Goal: Task Accomplishment & Management: Complete application form

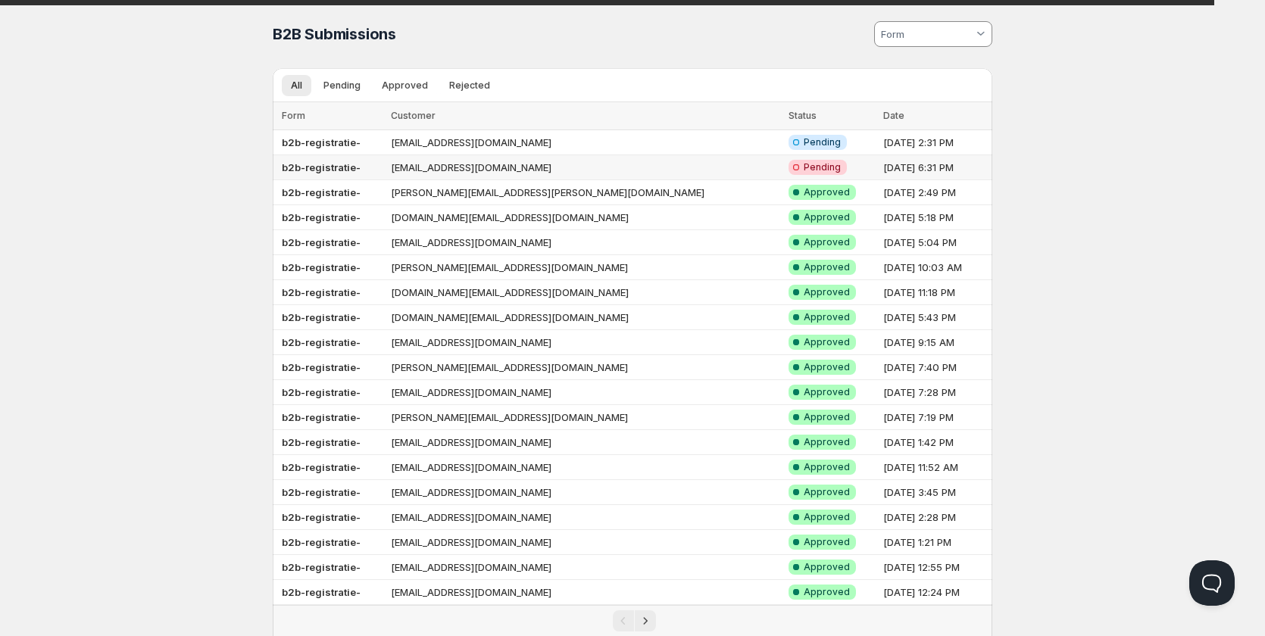
click at [523, 168] on td "[EMAIL_ADDRESS][DOMAIN_NAME]" at bounding box center [585, 167] width 398 height 25
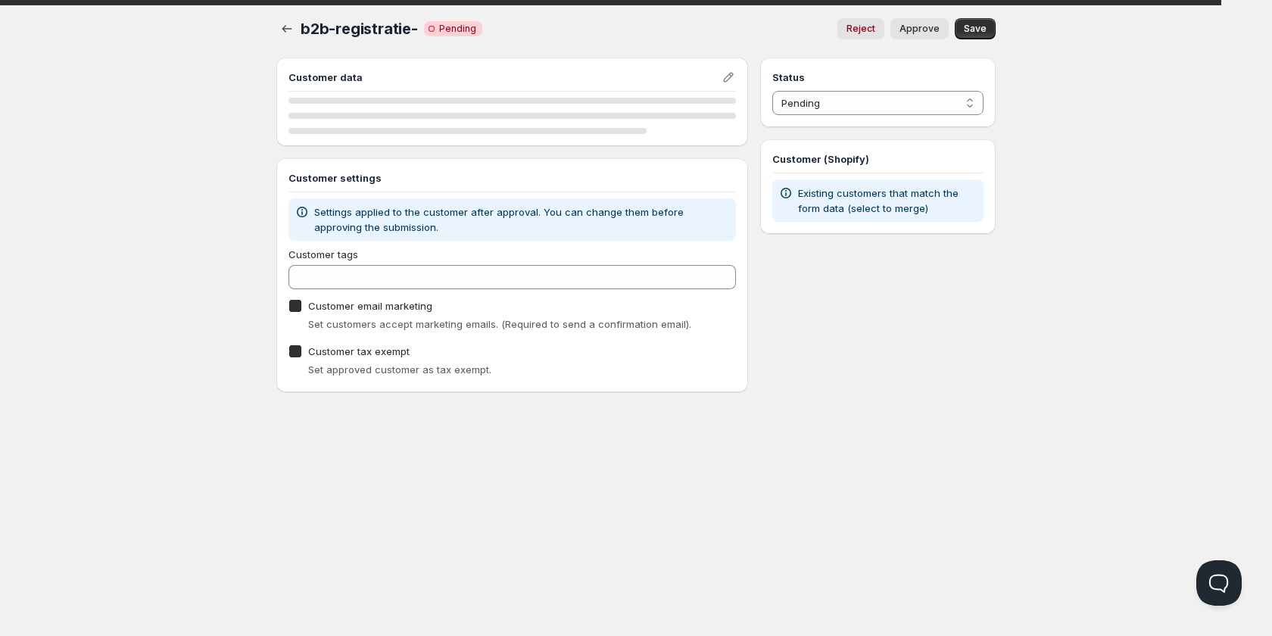
checkbox input "true"
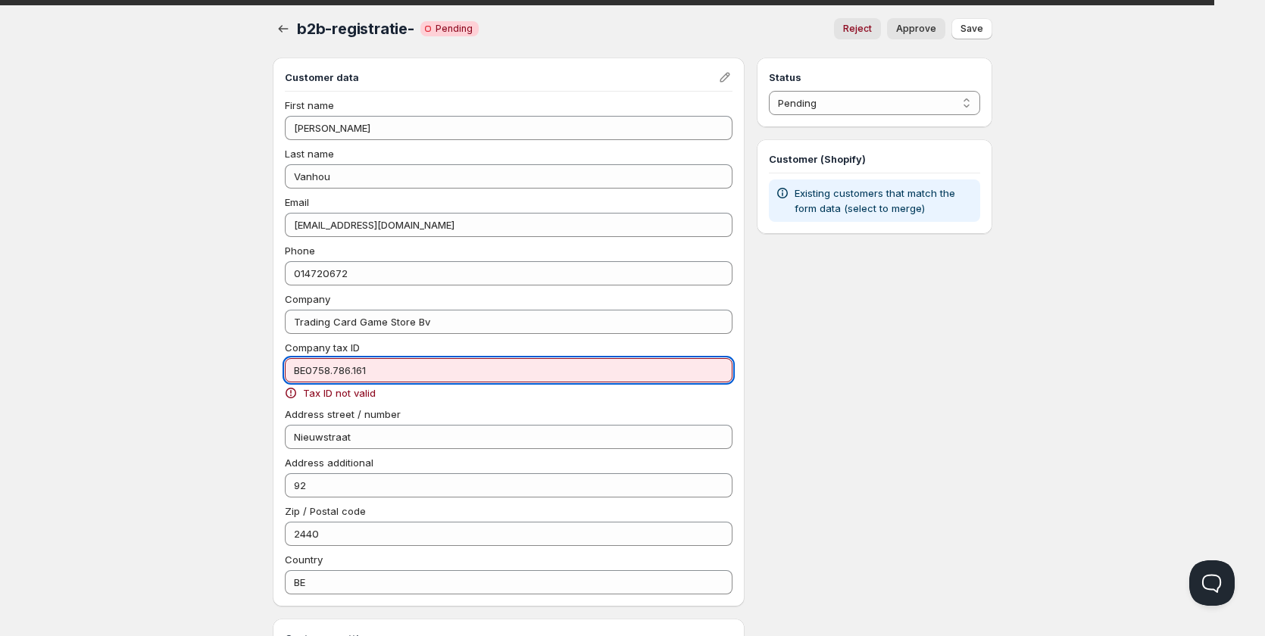
click at [354, 369] on input "BE0758.786.161" at bounding box center [509, 370] width 448 height 24
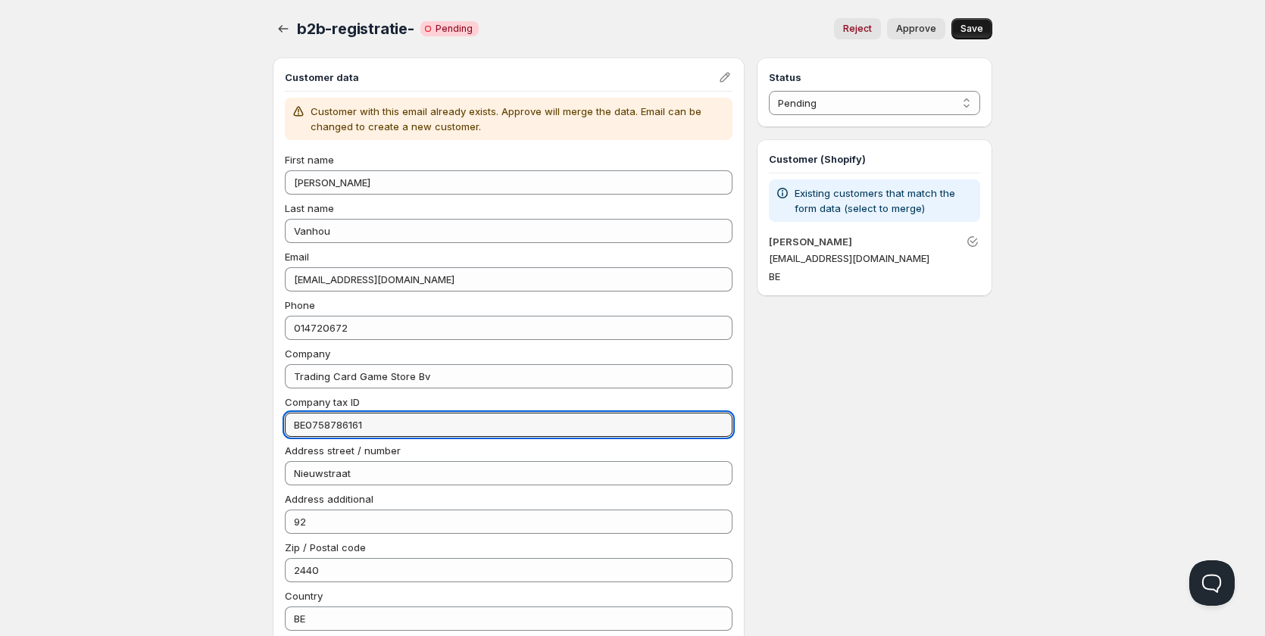
type input "BE0758786161"
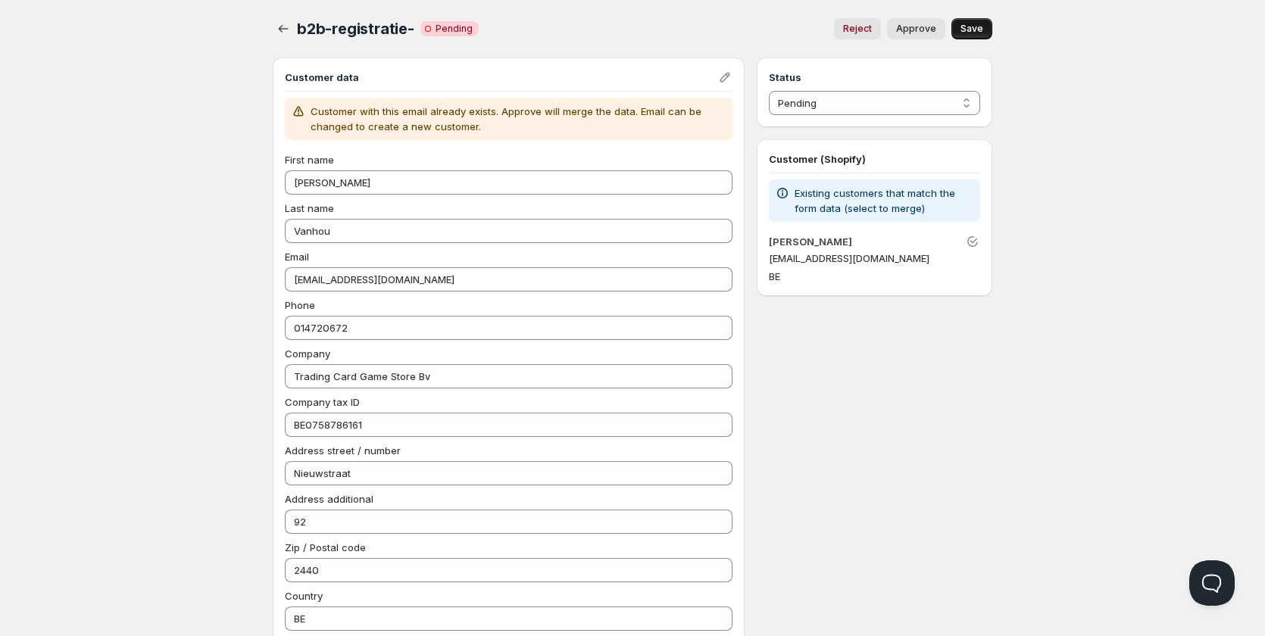
click at [980, 31] on span "Save" at bounding box center [971, 29] width 23 height 12
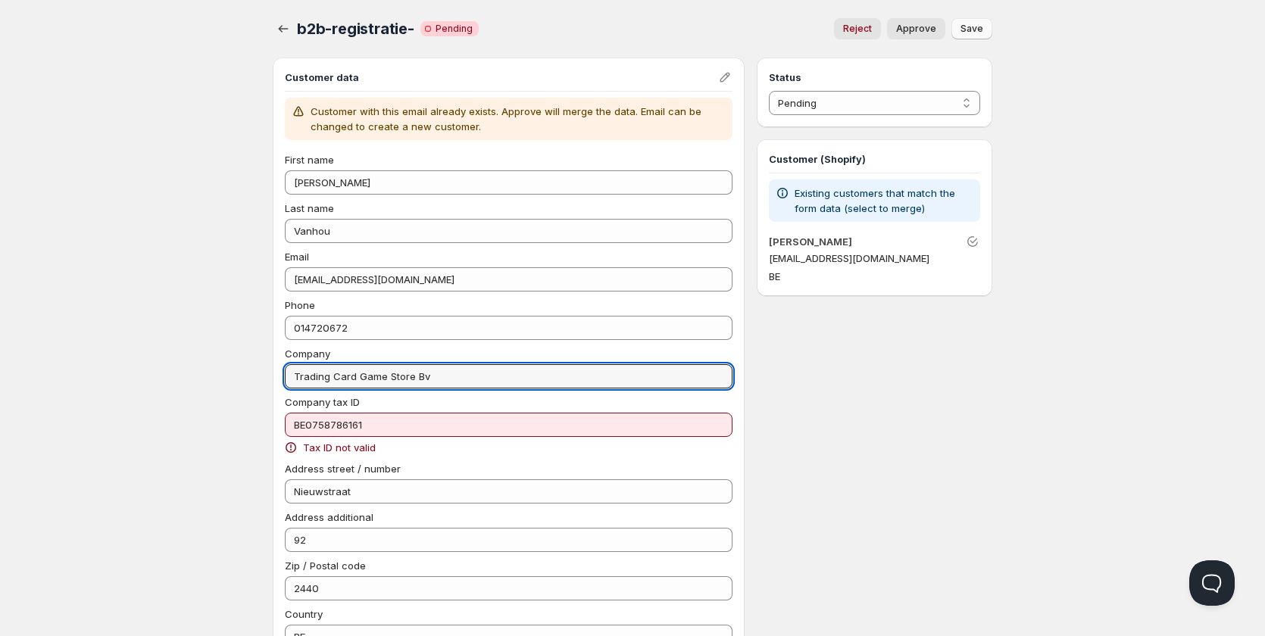
drag, startPoint x: 451, startPoint y: 377, endPoint x: 229, endPoint y: 365, distance: 221.5
click at [229, 365] on div "Home Pricing Price lists Checkout Forms Submissions Settings Features Plans b2b…" at bounding box center [632, 483] width 1265 height 966
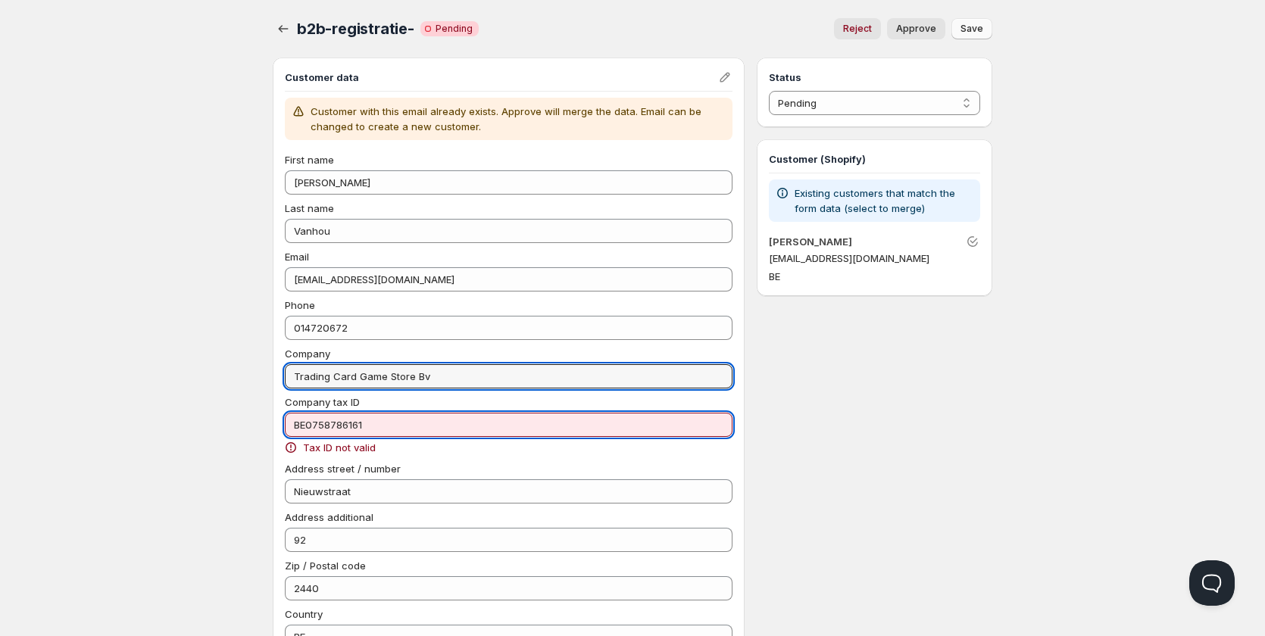
click at [292, 425] on input "BE0758786161" at bounding box center [509, 425] width 448 height 24
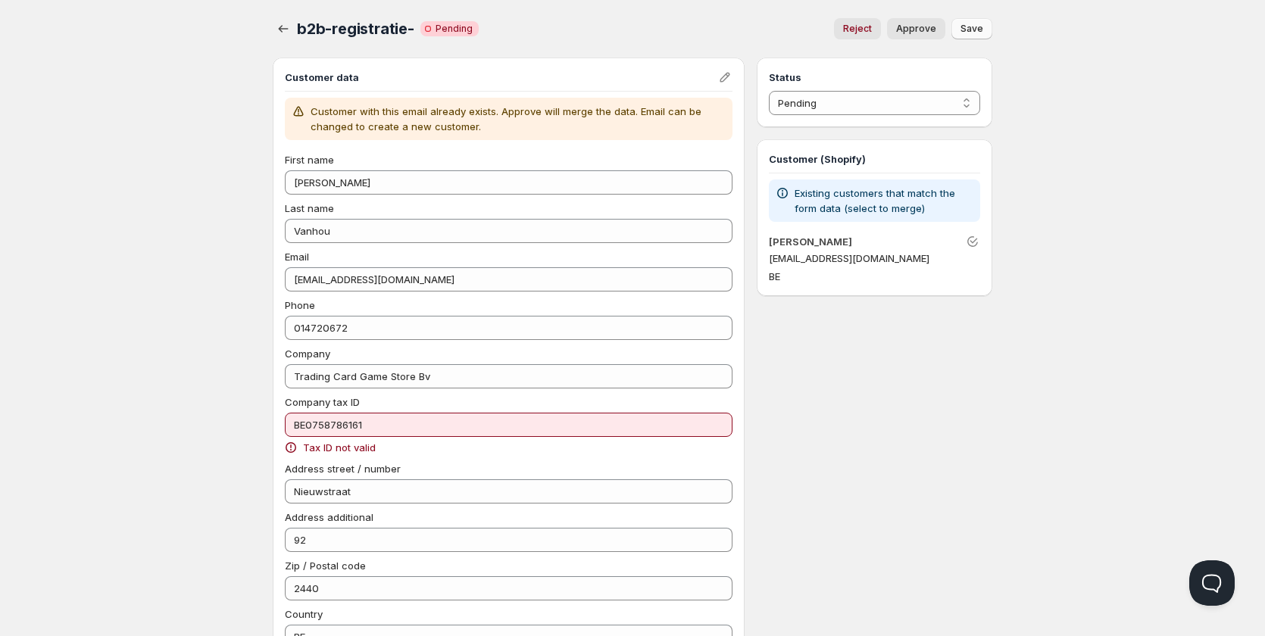
click at [217, 410] on div "Home Pricing Price lists Checkout Forms Submissions Settings Features Plans b2b…" at bounding box center [632, 483] width 1265 height 966
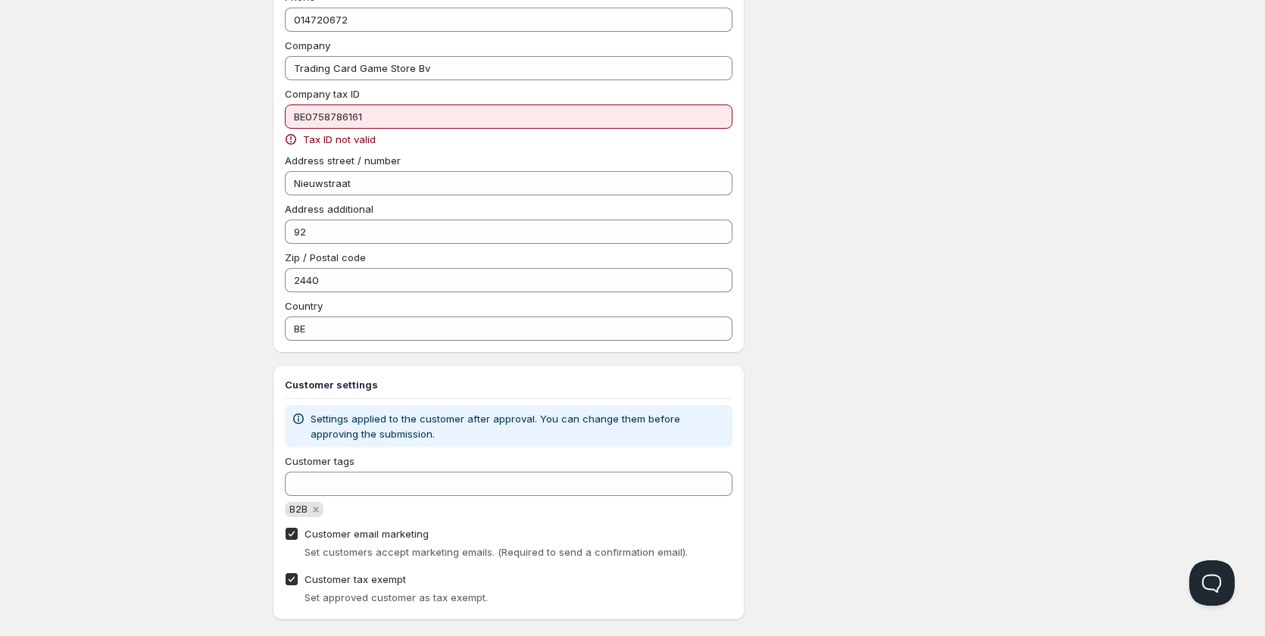
scroll to position [330, 0]
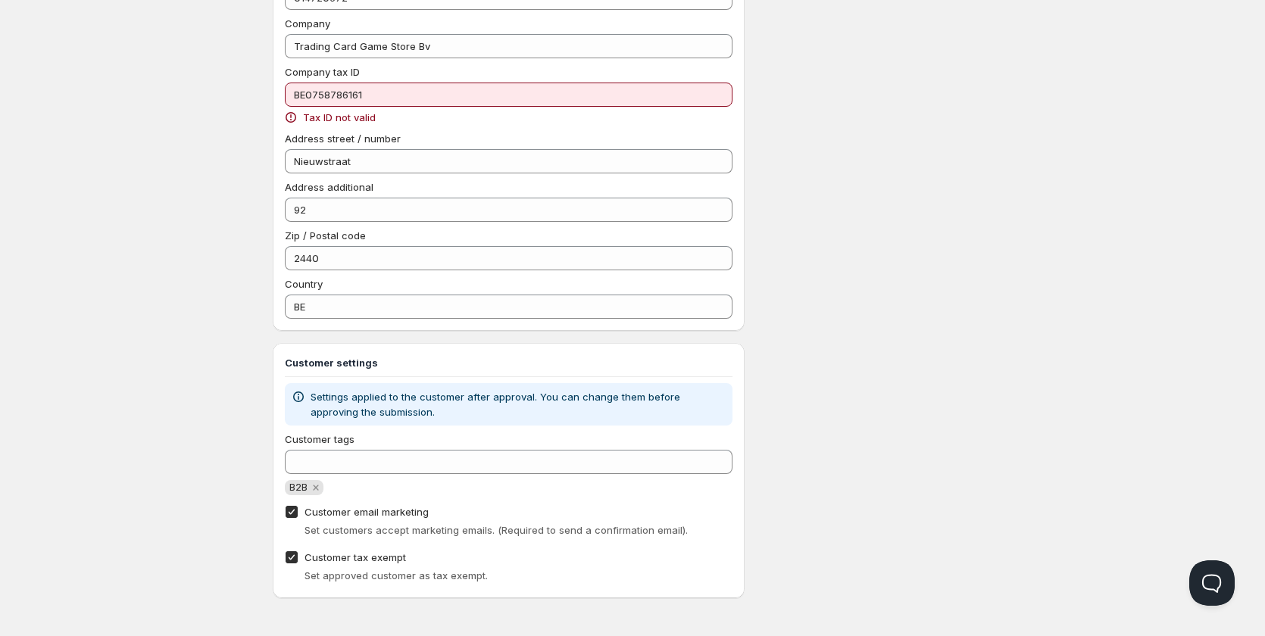
click at [385, 559] on span "Customer tax exempt" at bounding box center [354, 557] width 101 height 12
click at [298, 559] on input "Customer tax exempt" at bounding box center [291, 557] width 12 height 12
checkbox input "false"
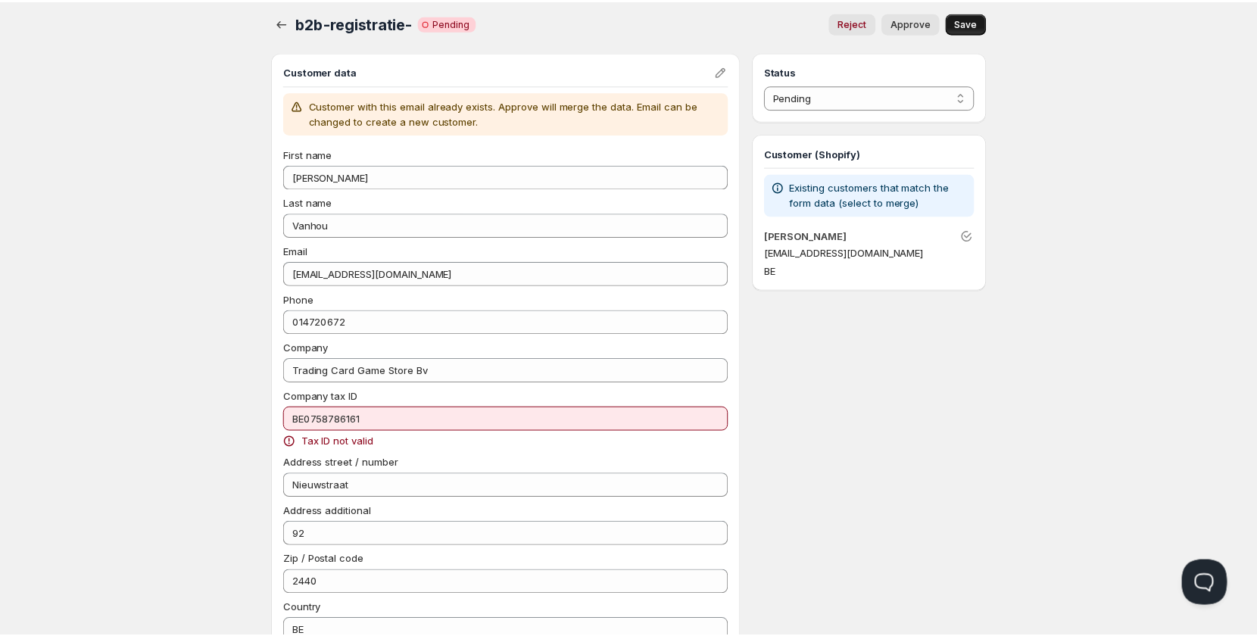
scroll to position [0, 0]
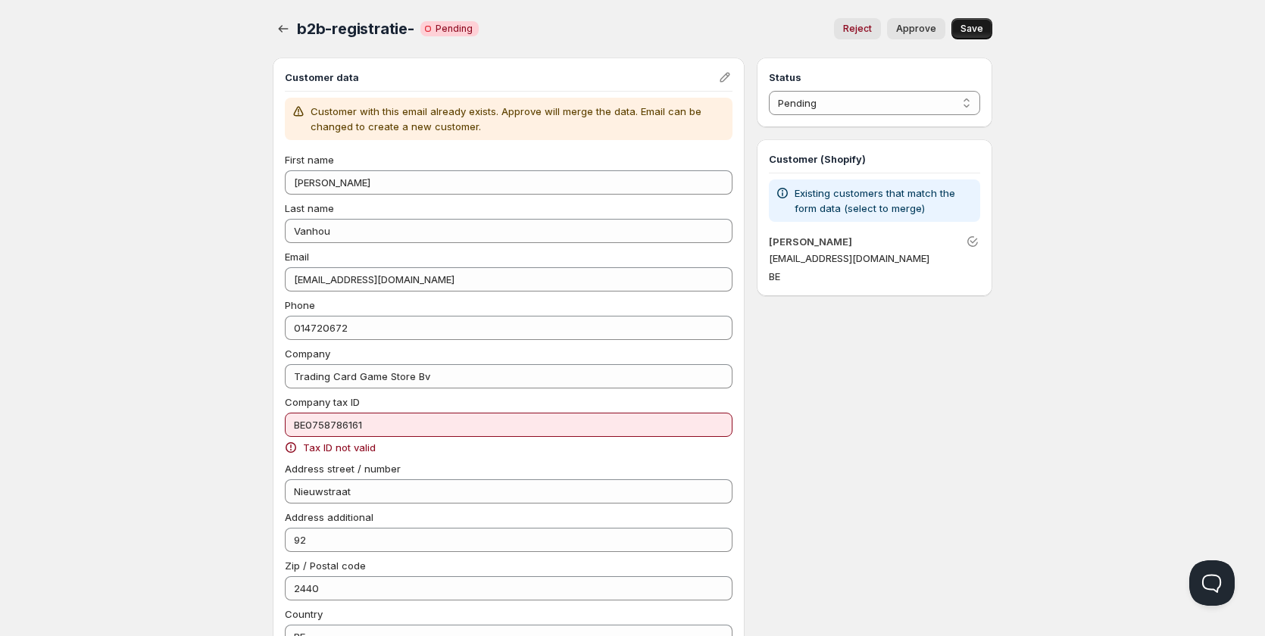
click at [965, 24] on span "Save" at bounding box center [971, 29] width 23 height 12
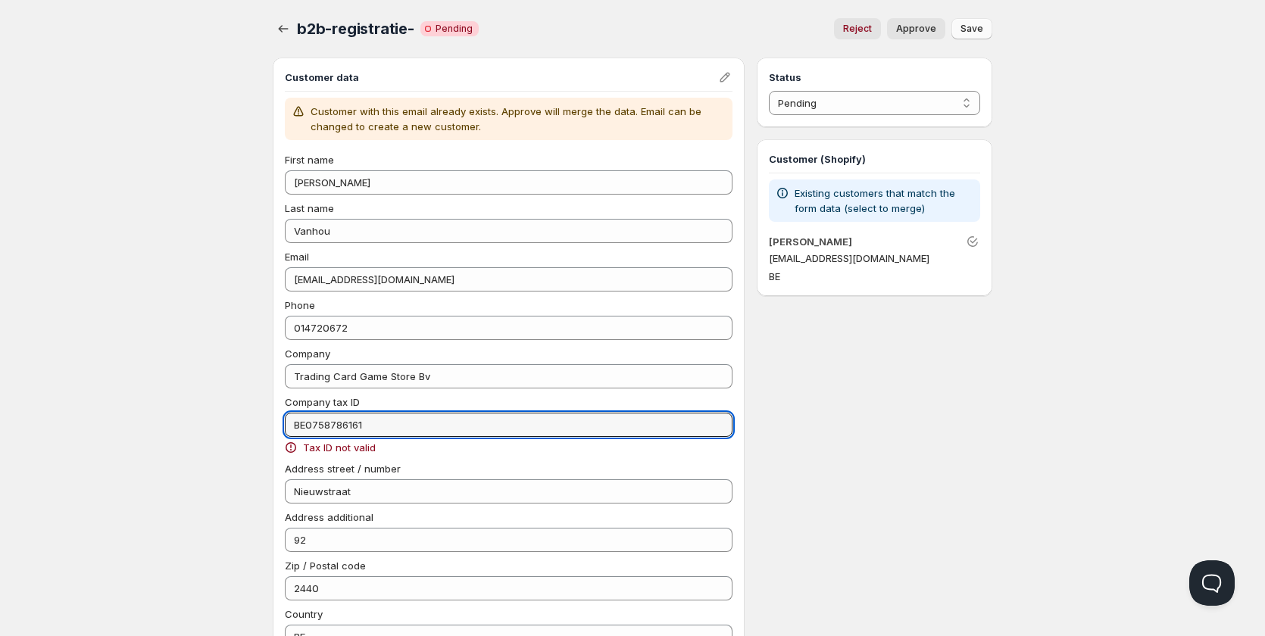
drag, startPoint x: 392, startPoint y: 425, endPoint x: 239, endPoint y: 415, distance: 154.0
click at [239, 415] on div "Home Pricing Price lists Checkout Forms Submissions Settings Features Plans b2b…" at bounding box center [632, 483] width 1265 height 966
paste input "BE0758786161"
click at [1024, 408] on div "Home Pricing Price lists Checkout Forms Submissions Settings Features Plans b2b…" at bounding box center [632, 474] width 1265 height 948
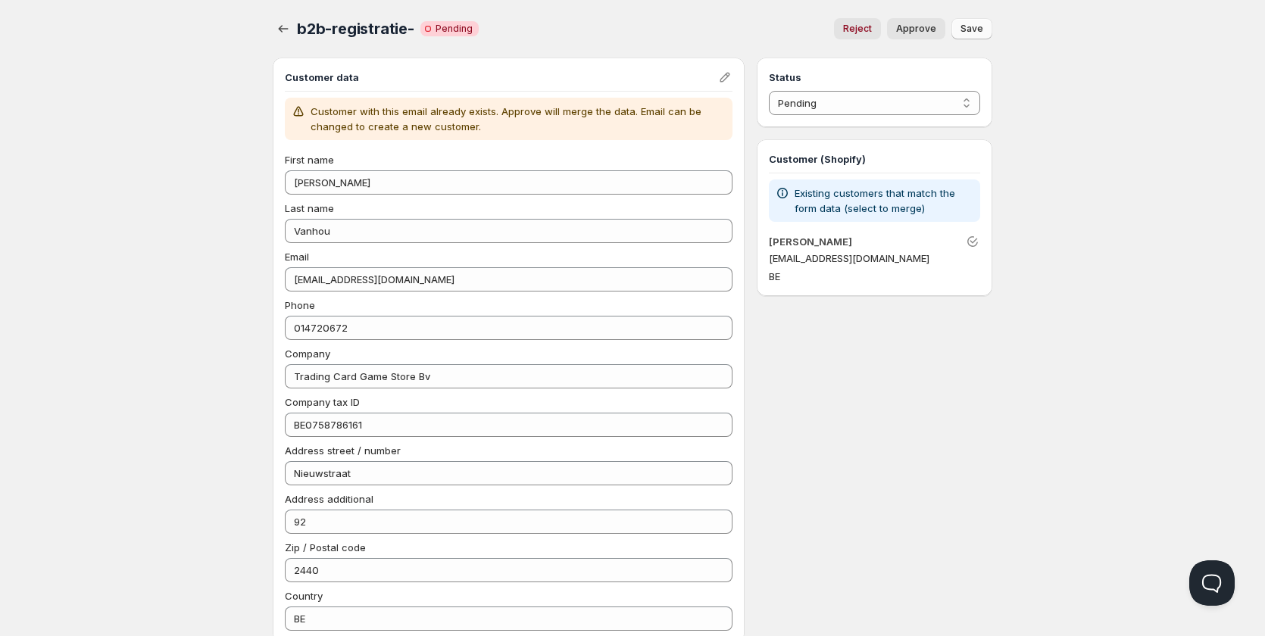
click at [976, 30] on span "Save" at bounding box center [971, 29] width 23 height 12
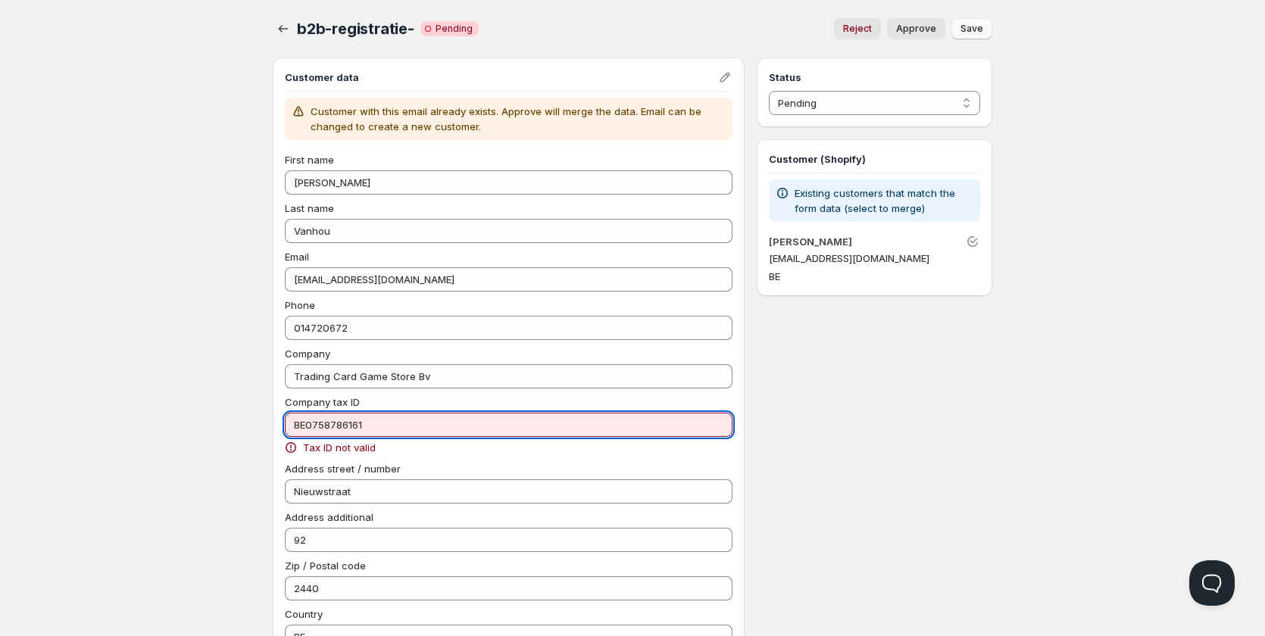
click at [328, 424] on input "BE0758786161" at bounding box center [509, 425] width 448 height 24
click at [345, 423] on input "BE0758786161" at bounding box center [509, 425] width 448 height 24
click at [363, 423] on input "BE0758786161" at bounding box center [509, 425] width 448 height 24
drag, startPoint x: 391, startPoint y: 432, endPoint x: 238, endPoint y: 425, distance: 153.1
click at [238, 425] on div "Home Pricing Price lists Checkout Forms Submissions Settings Features Plans b2b…" at bounding box center [632, 483] width 1265 height 966
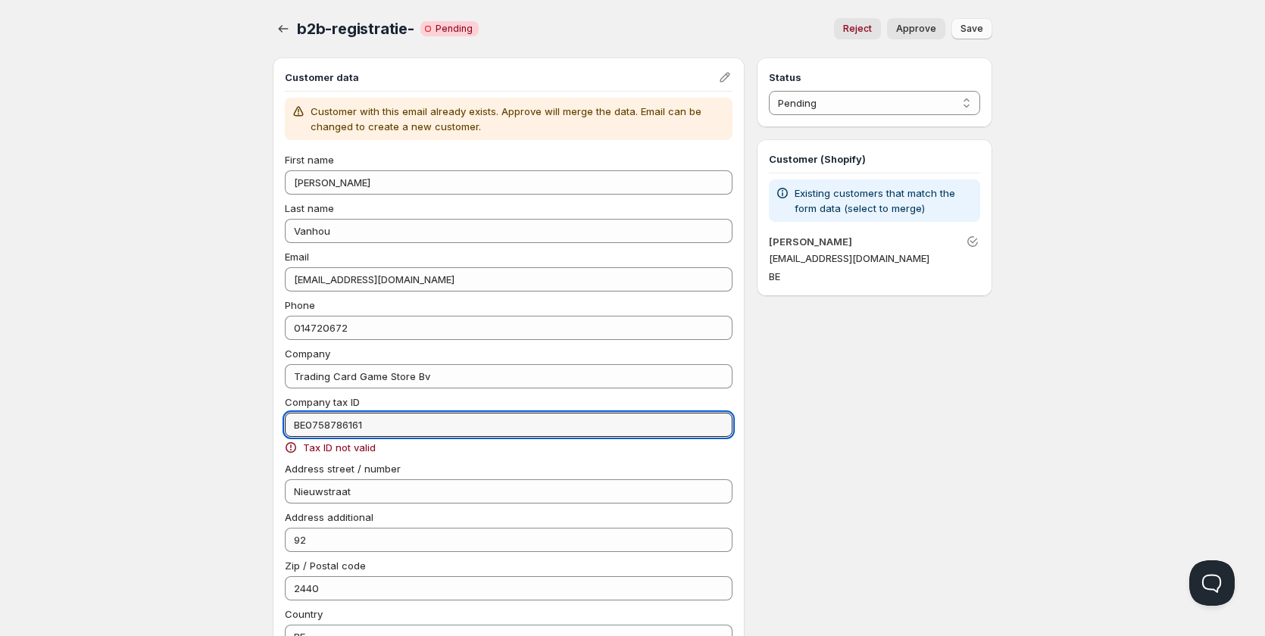
paste input "0758.786."
drag, startPoint x: 316, startPoint y: 424, endPoint x: 262, endPoint y: 419, distance: 54.0
click at [262, 419] on div "b2b-registratie-. This page is ready b2b-registratie- Critical Incomplete Pendi…" at bounding box center [632, 455] width 756 height 910
click at [972, 29] on span "Save" at bounding box center [971, 29] width 23 height 12
click at [340, 425] on input "0758.786.161" at bounding box center [509, 425] width 448 height 24
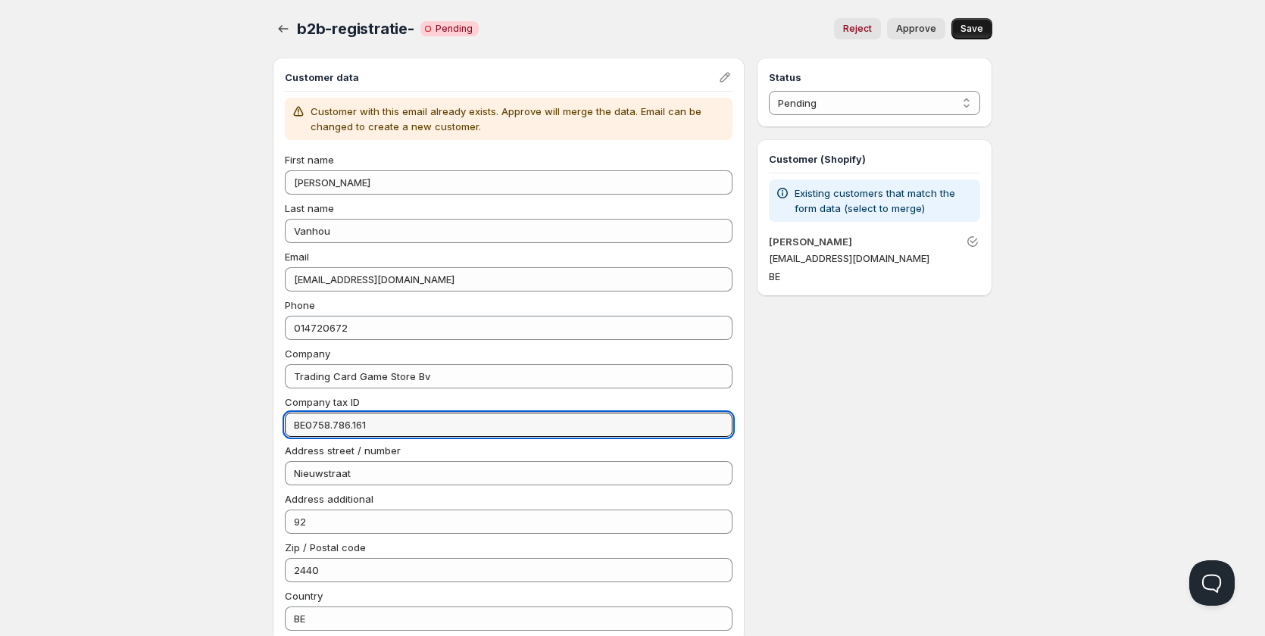
type input "BE0758.786.161"
click at [963, 30] on span "Save" at bounding box center [971, 29] width 23 height 12
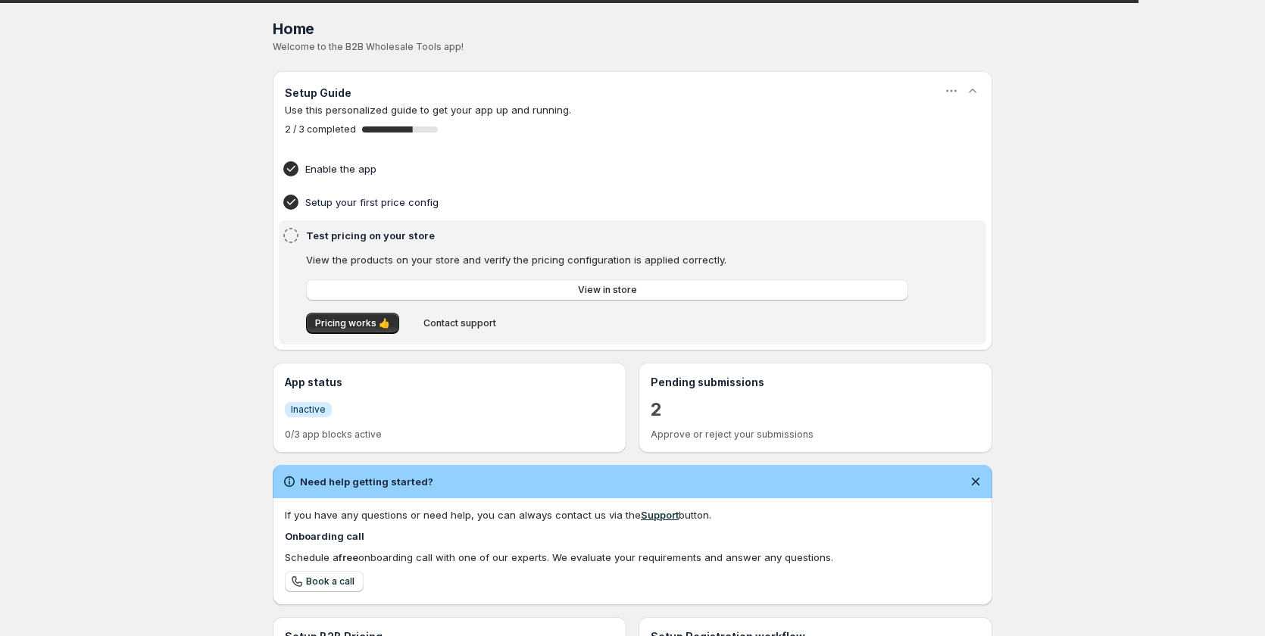
scroll to position [244, 0]
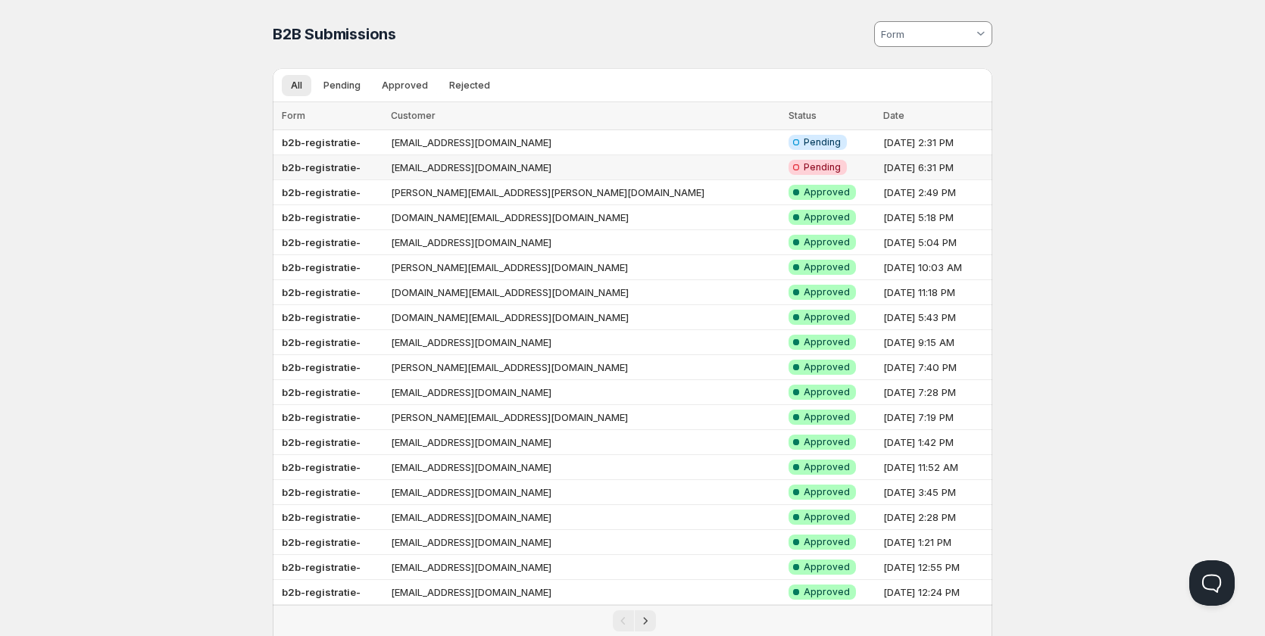
click at [647, 166] on td "[EMAIL_ADDRESS][DOMAIN_NAME]" at bounding box center [585, 167] width 398 height 25
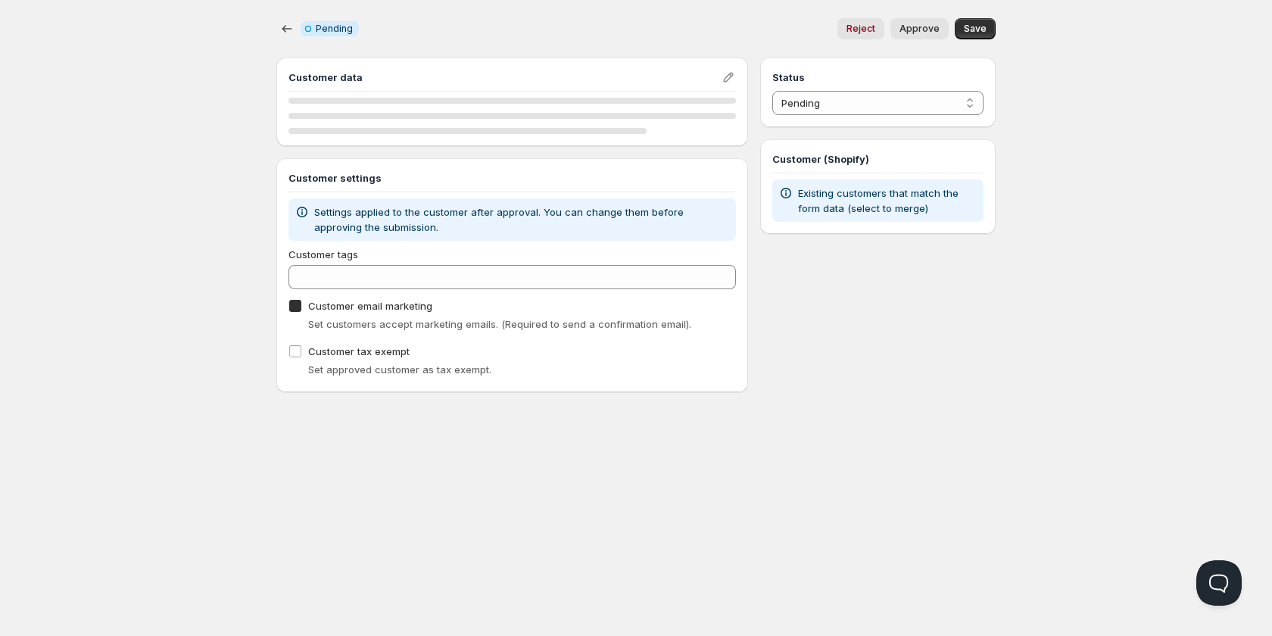
checkbox input "true"
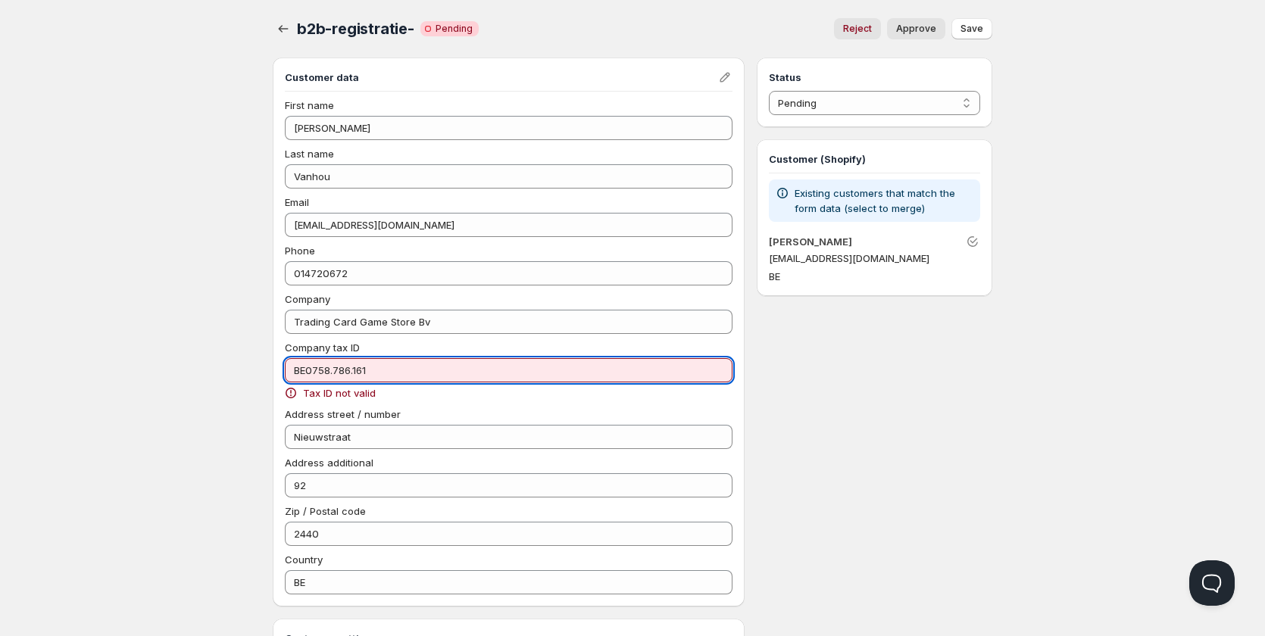
click at [334, 370] on input "BE0758.786.161" at bounding box center [509, 370] width 448 height 24
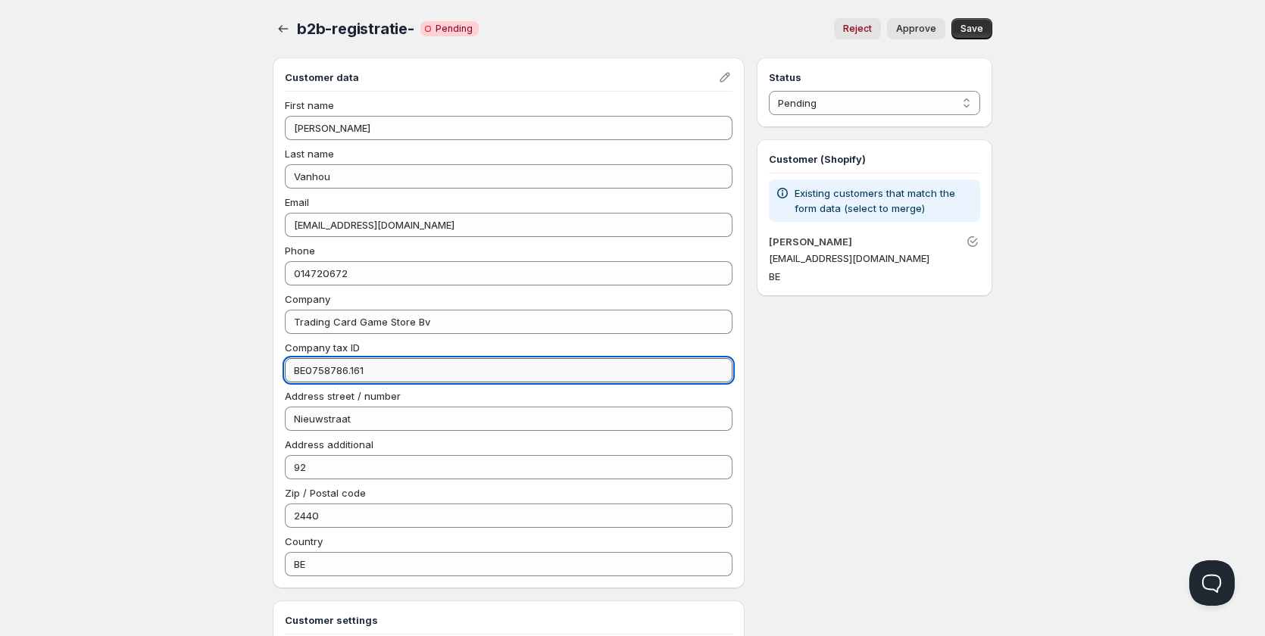
click at [351, 371] on input "BE0758786.161" at bounding box center [509, 370] width 448 height 24
type input "BE0758786161"
click at [910, 30] on span "Approve" at bounding box center [916, 29] width 40 height 12
select select "1"
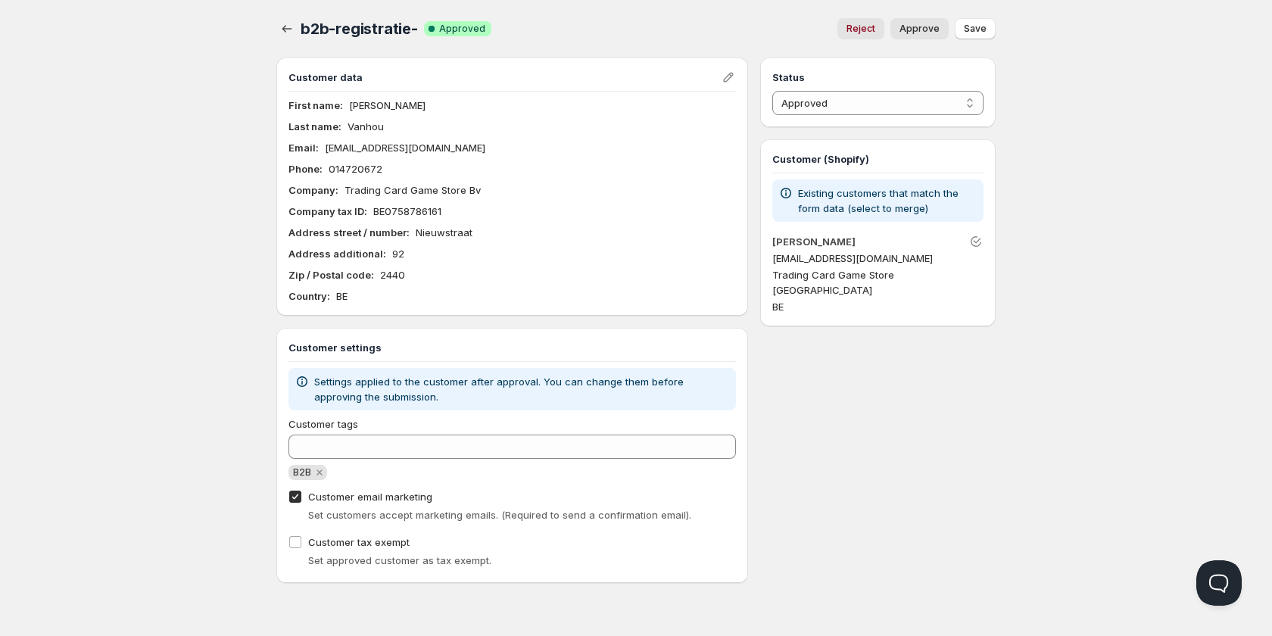
drag, startPoint x: 521, startPoint y: 151, endPoint x: 324, endPoint y: 158, distance: 197.0
click at [324, 158] on div "First name : Mickael Last name : Vanhou Email : info@tradingcardgamestore.com P…" at bounding box center [513, 201] width 448 height 206
copy p "[EMAIL_ADDRESS][DOMAIN_NAME]"
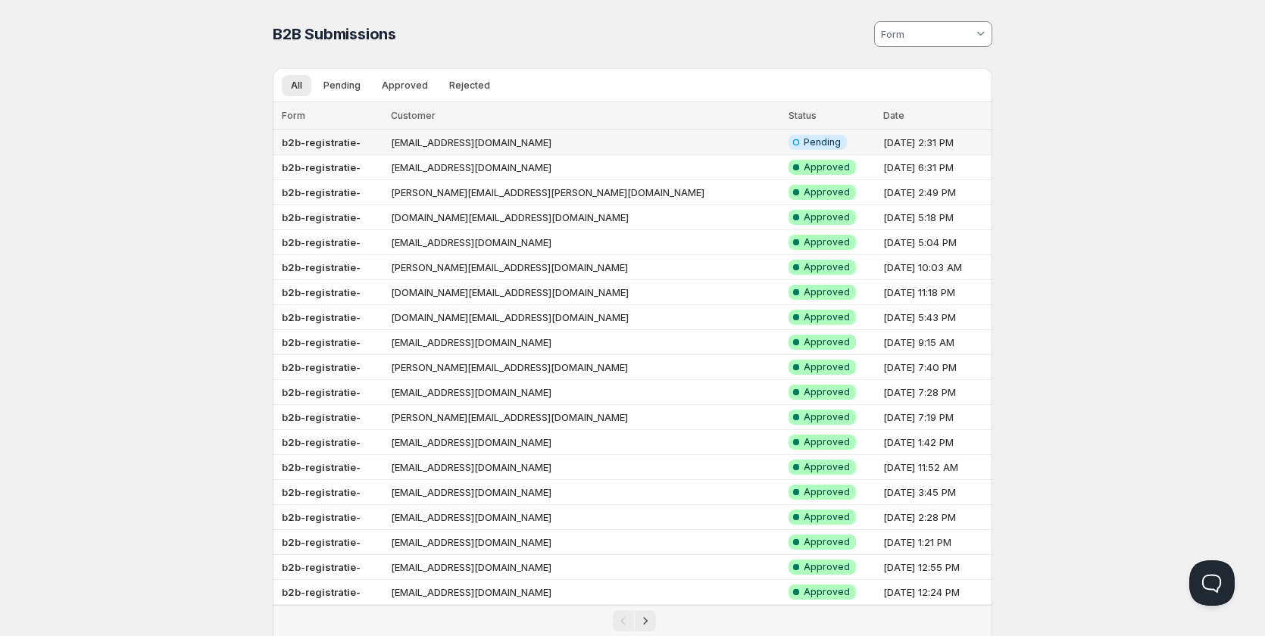
click at [418, 144] on td "[EMAIL_ADDRESS][DOMAIN_NAME]" at bounding box center [585, 142] width 398 height 25
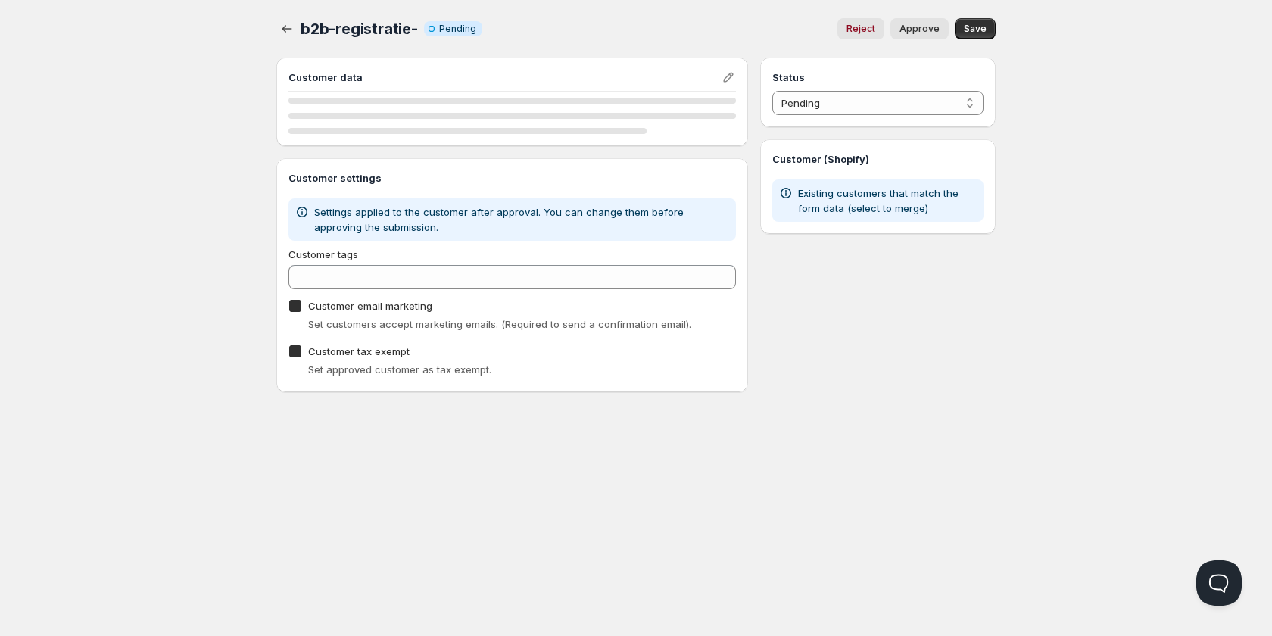
checkbox input "true"
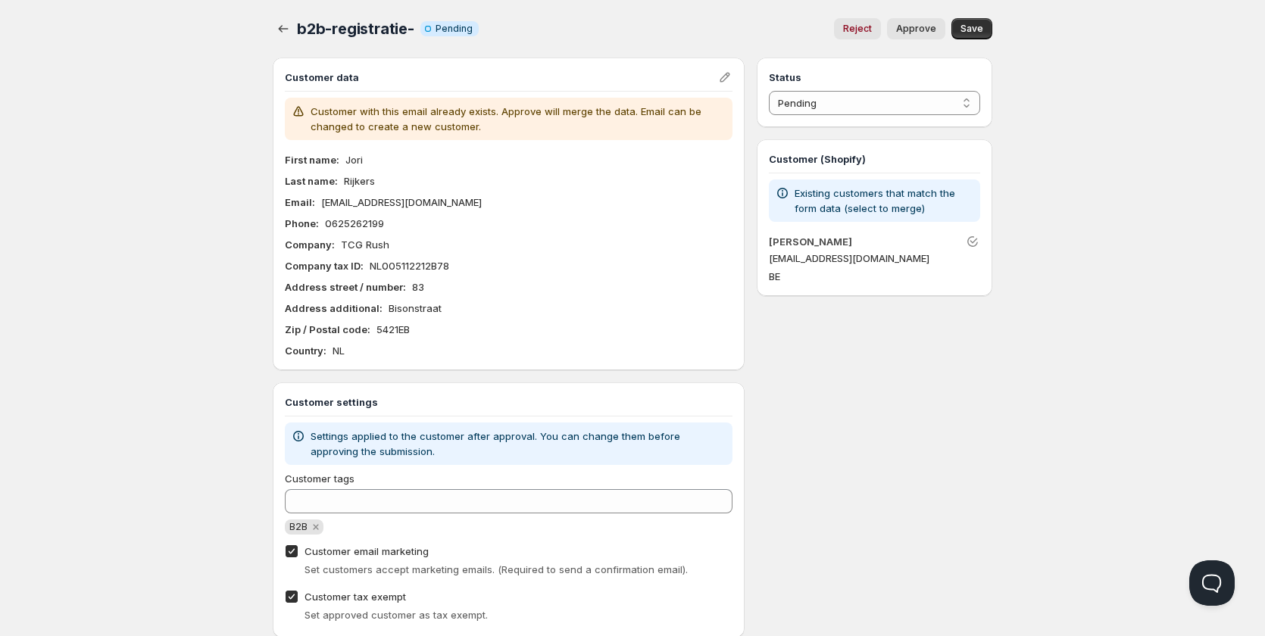
click at [919, 33] on span "Approve" at bounding box center [916, 29] width 40 height 12
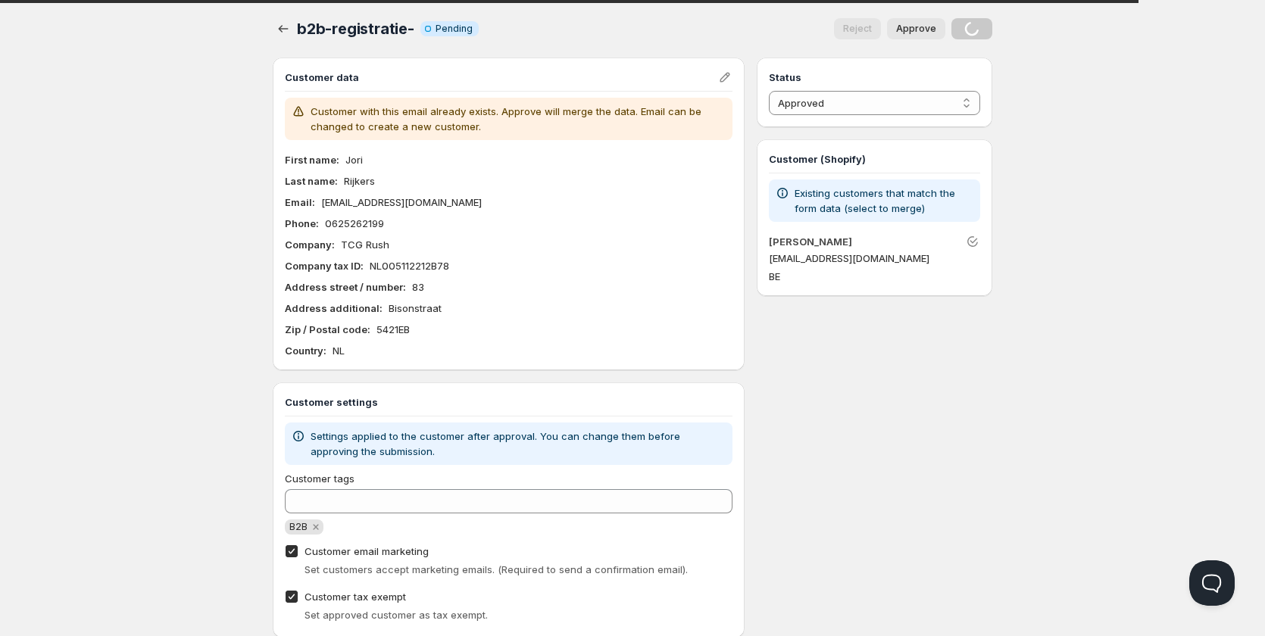
select select "0"
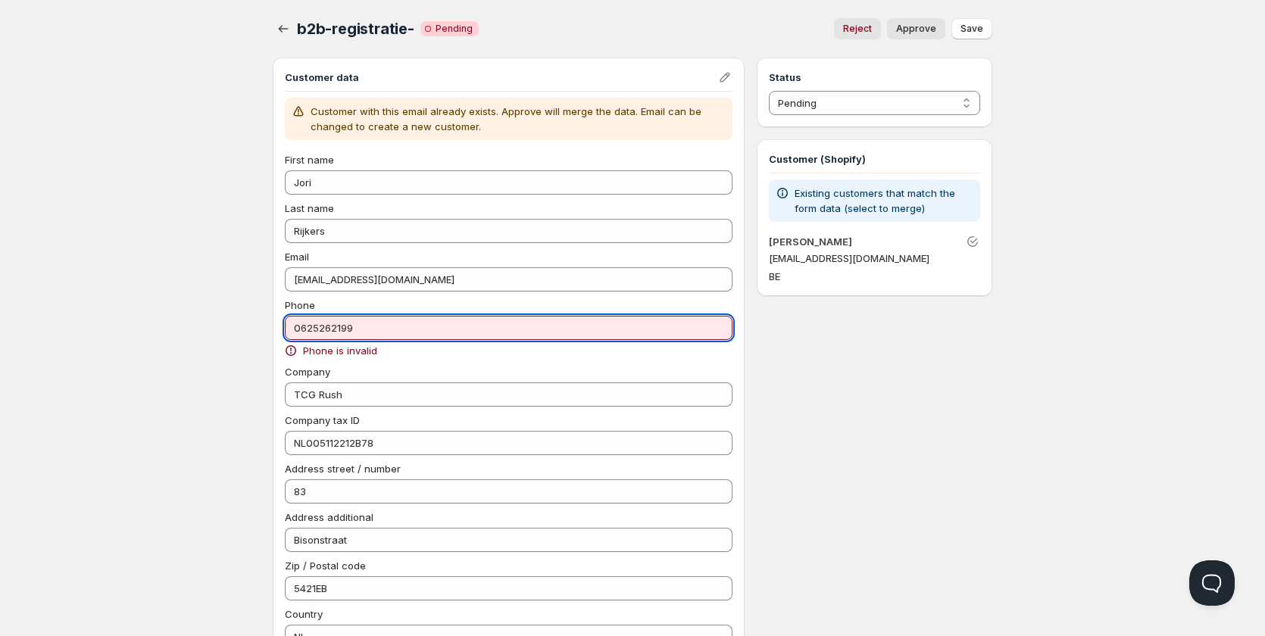
click at [296, 326] on input "0625262199" at bounding box center [509, 328] width 448 height 24
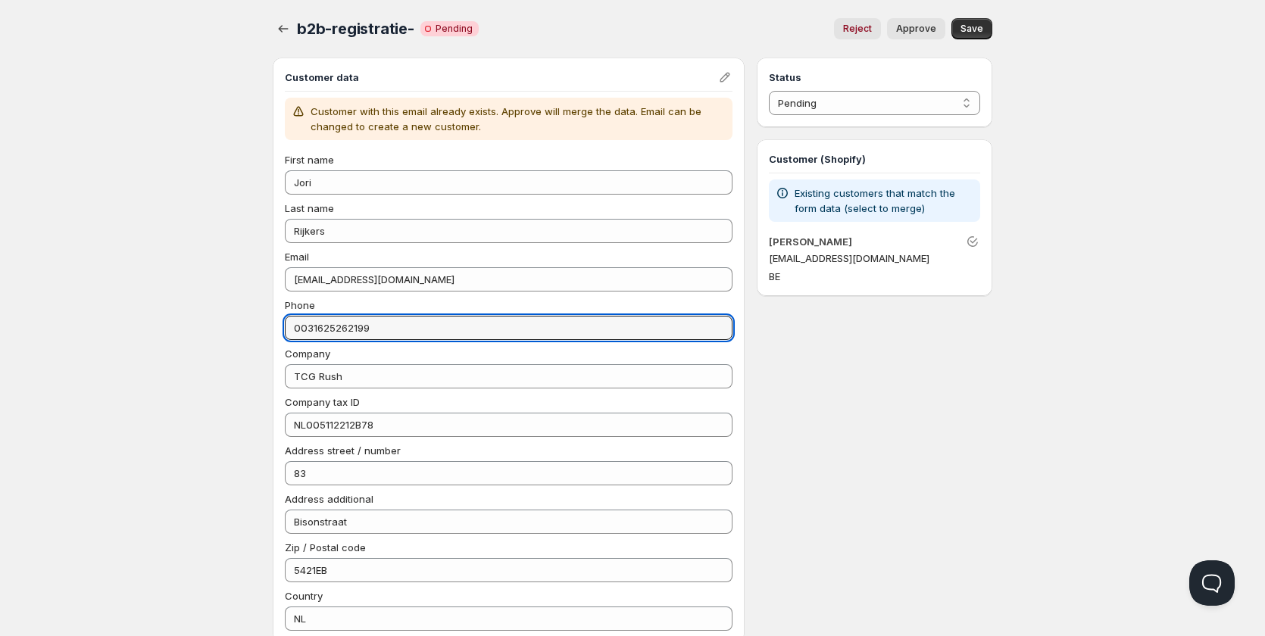
type input "0031625262199"
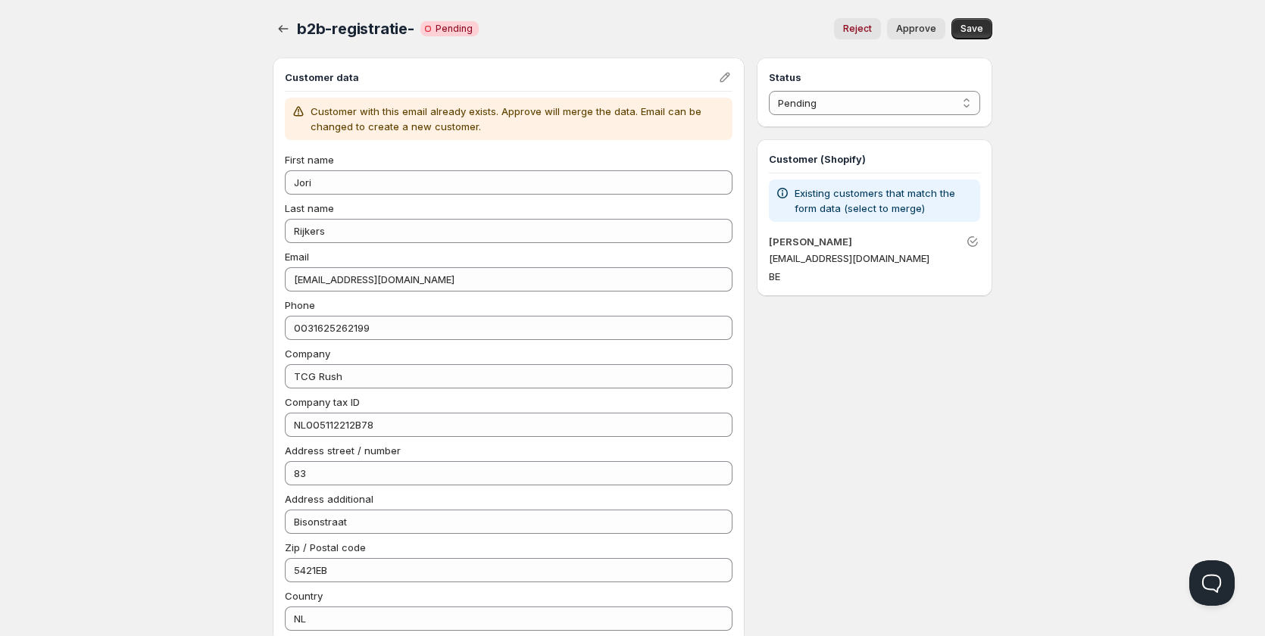
click at [928, 34] on span "Approve" at bounding box center [916, 29] width 40 height 12
select select "1"
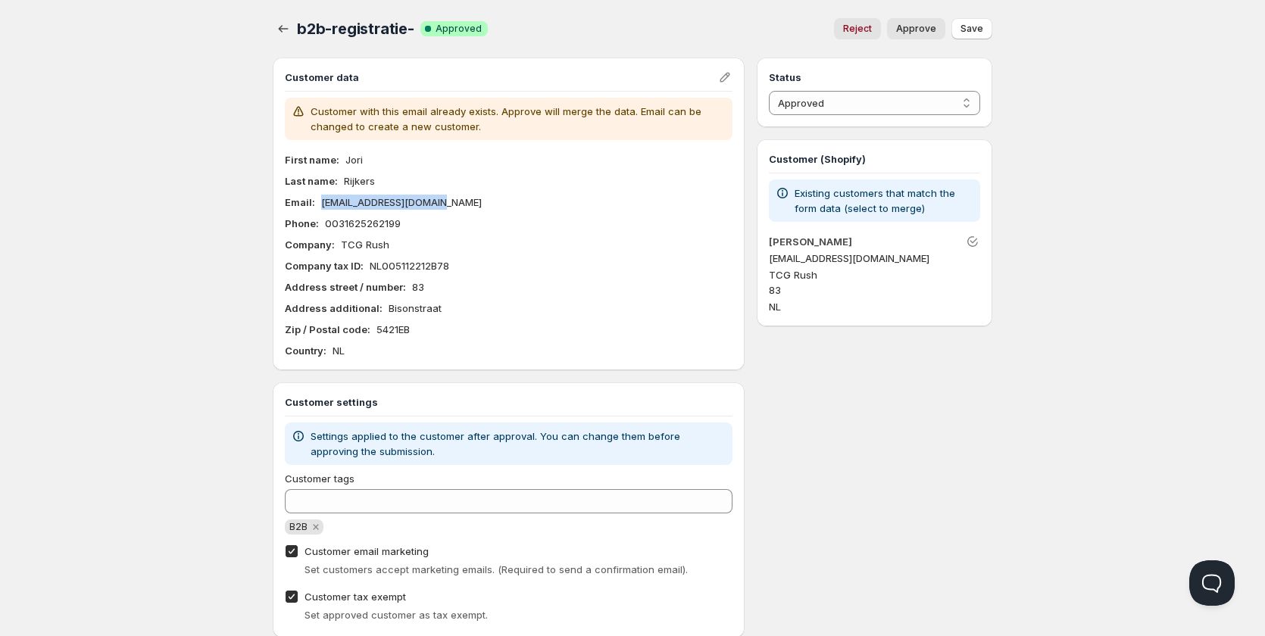
drag, startPoint x: 462, startPoint y: 205, endPoint x: 320, endPoint y: 195, distance: 141.9
click at [320, 195] on div "Email : info.tcgrush@gmail.com" at bounding box center [509, 202] width 448 height 15
copy p "[EMAIL_ADDRESS][DOMAIN_NAME]"
